Goal: Task Accomplishment & Management: Use online tool/utility

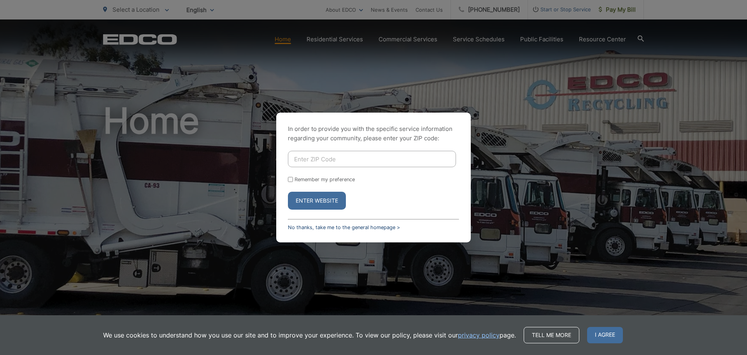
click at [311, 228] on link "No thanks, take me to the general homepage >" at bounding box center [344, 227] width 112 height 6
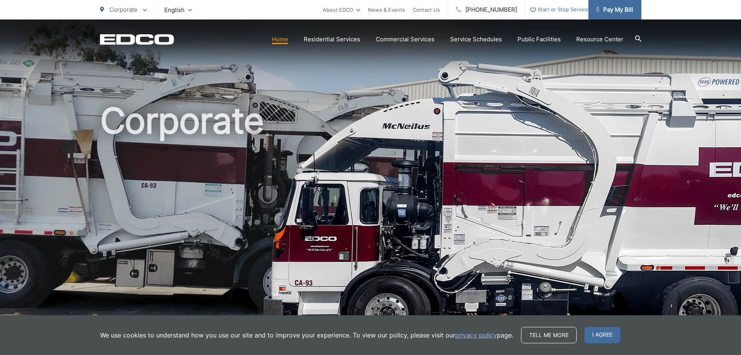
click at [608, 12] on span "Pay My Bill" at bounding box center [614, 9] width 37 height 9
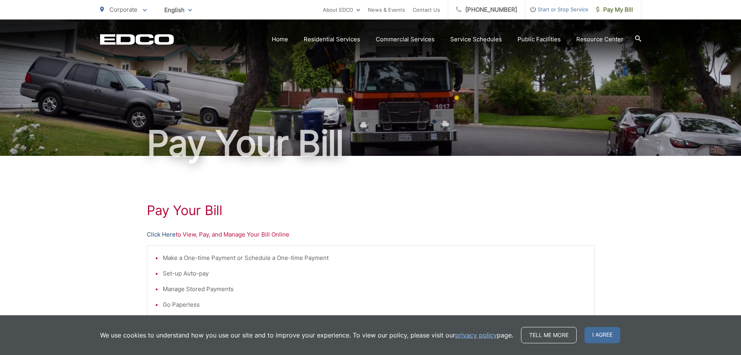
click at [162, 235] on link "Click Here" at bounding box center [161, 234] width 29 height 9
